Goal: Navigation & Orientation: Find specific page/section

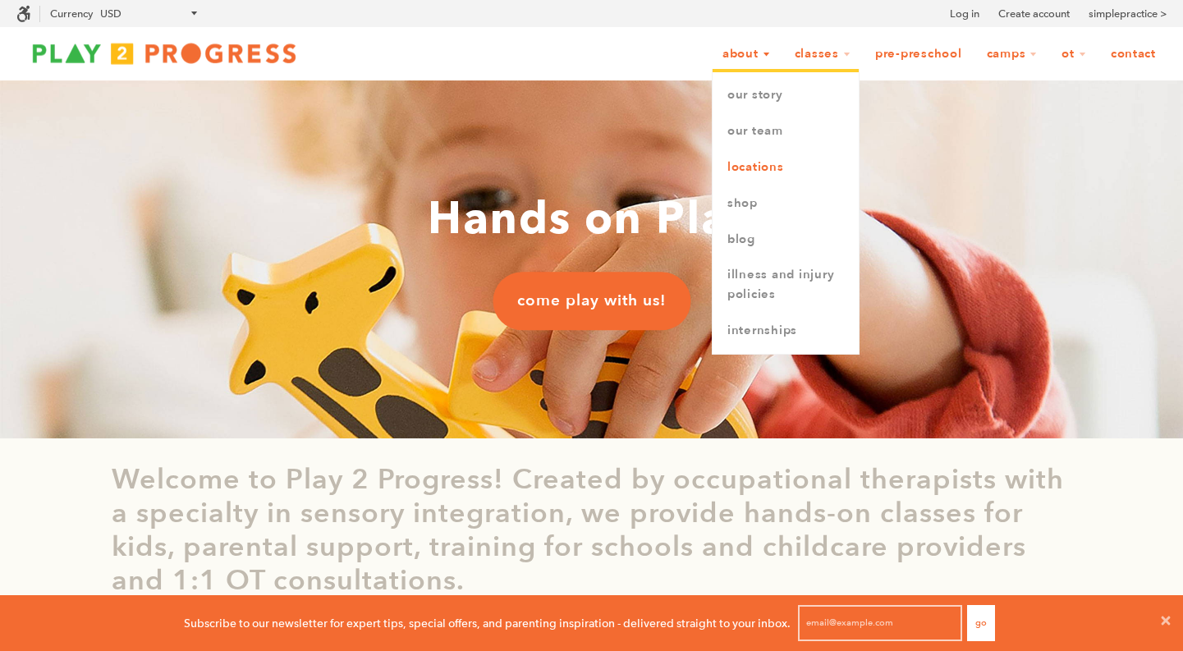
click at [739, 170] on link "Locations" at bounding box center [786, 167] width 146 height 36
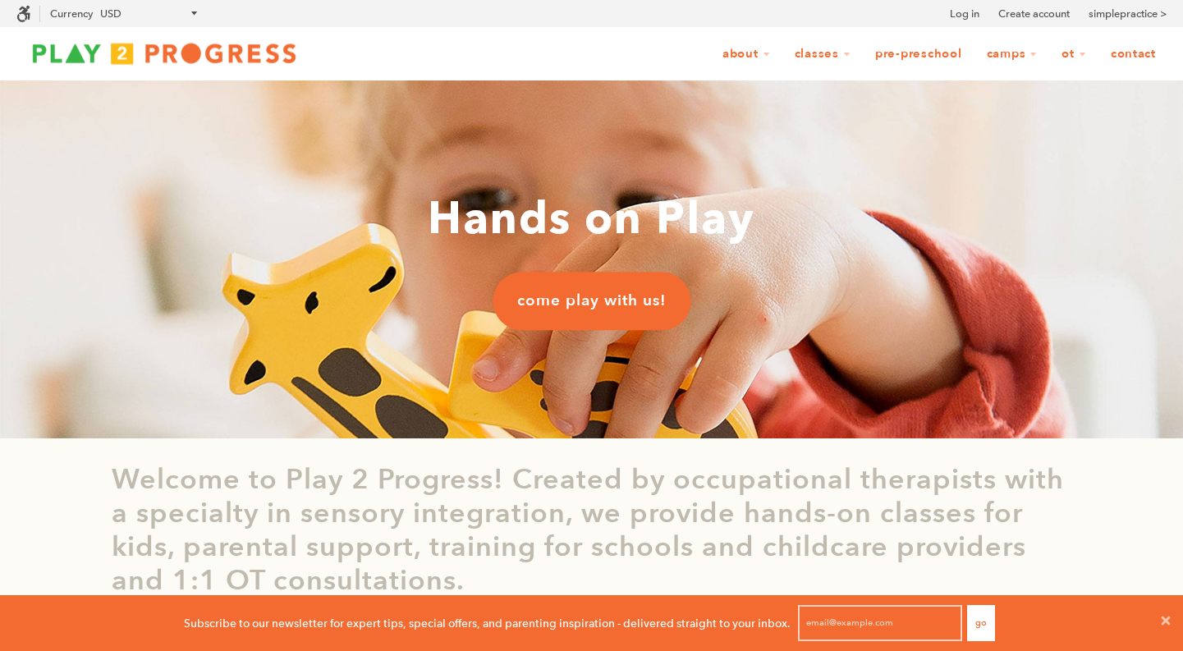
scroll to position [1, 13]
click at [177, 55] on img at bounding box center [164, 53] width 296 height 33
